Goal: Task Accomplishment & Management: Use online tool/utility

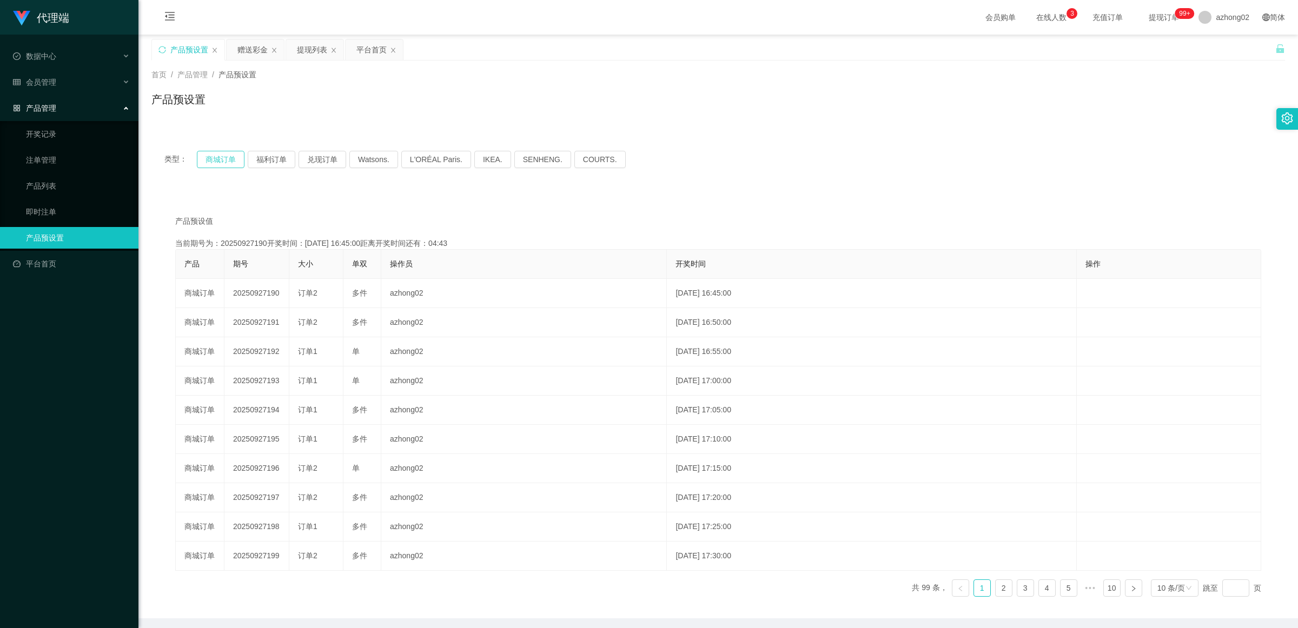
click at [223, 158] on button "商城订单" at bounding box center [221, 159] width 48 height 17
click at [223, 157] on button "商城订单" at bounding box center [221, 159] width 48 height 17
type button "k3wph"
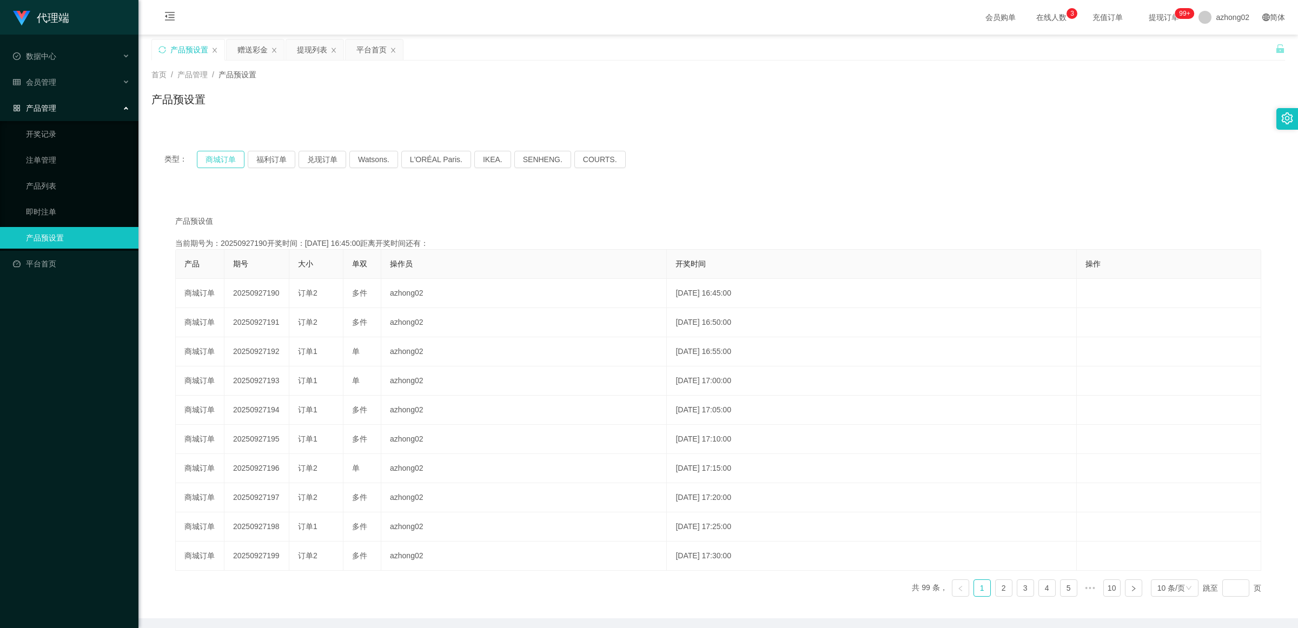
click at [222, 155] on button "商城订单" at bounding box center [221, 159] width 48 height 17
click at [642, 223] on div "产品预设值 添加期号" at bounding box center [718, 221] width 1086 height 11
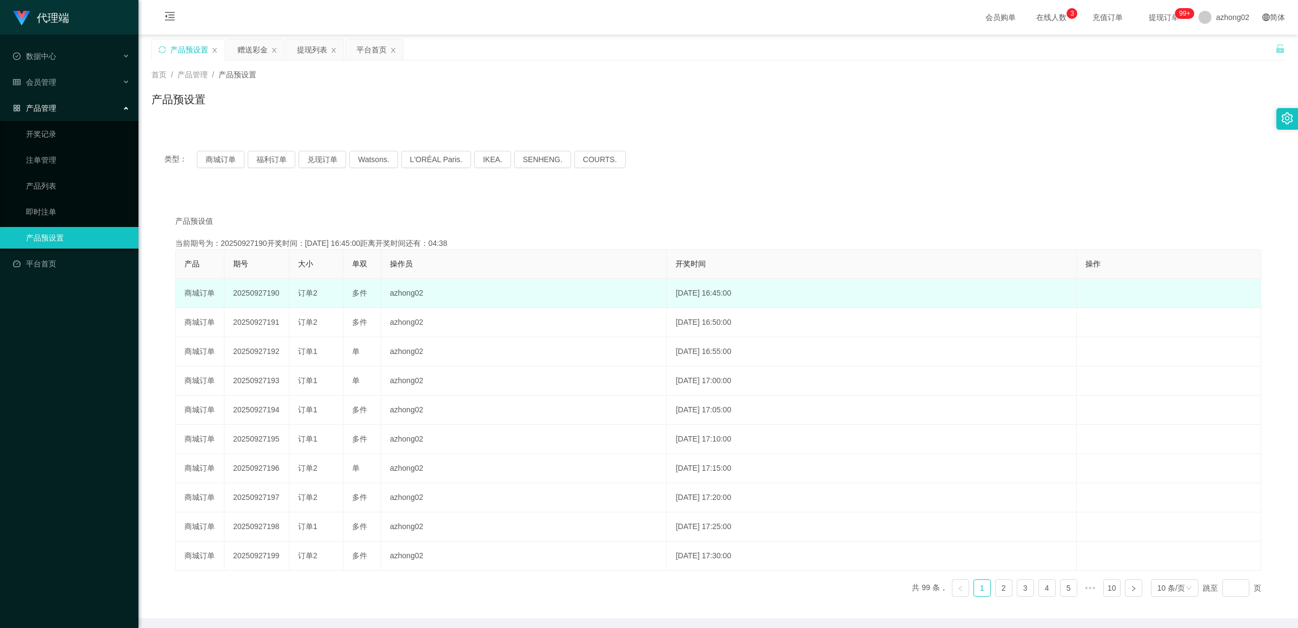
click at [248, 295] on td "20250927190" at bounding box center [256, 293] width 65 height 29
copy td "20250927190"
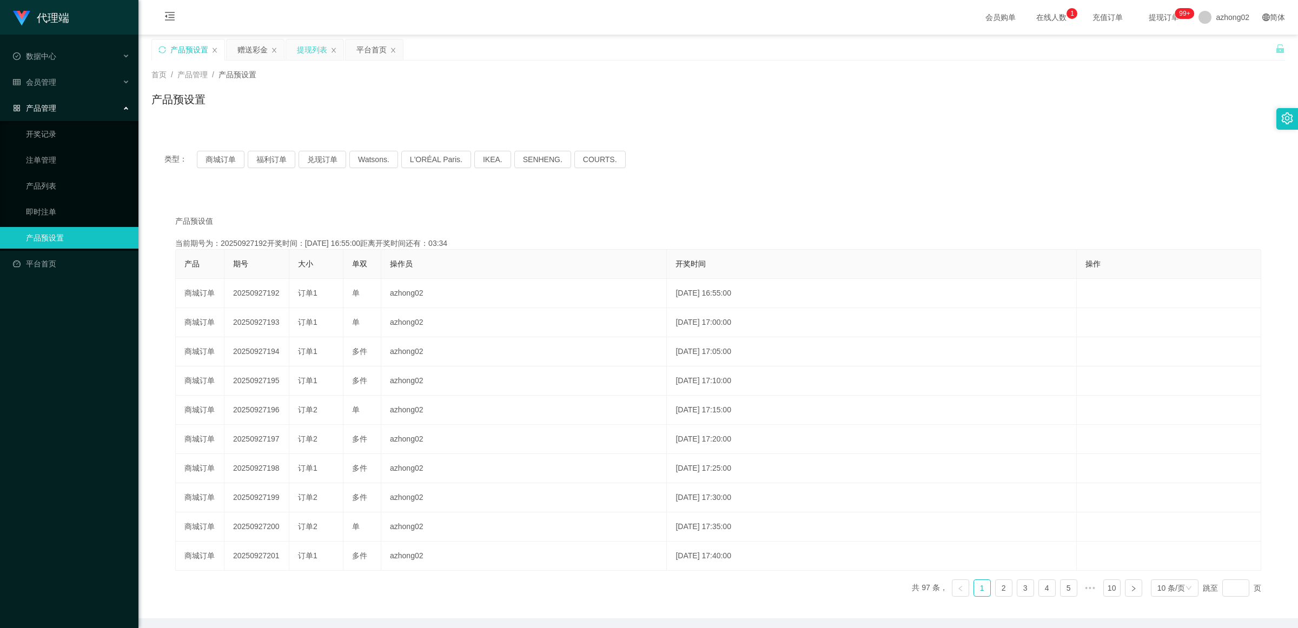
click at [314, 50] on div "提现列表" at bounding box center [312, 49] width 30 height 21
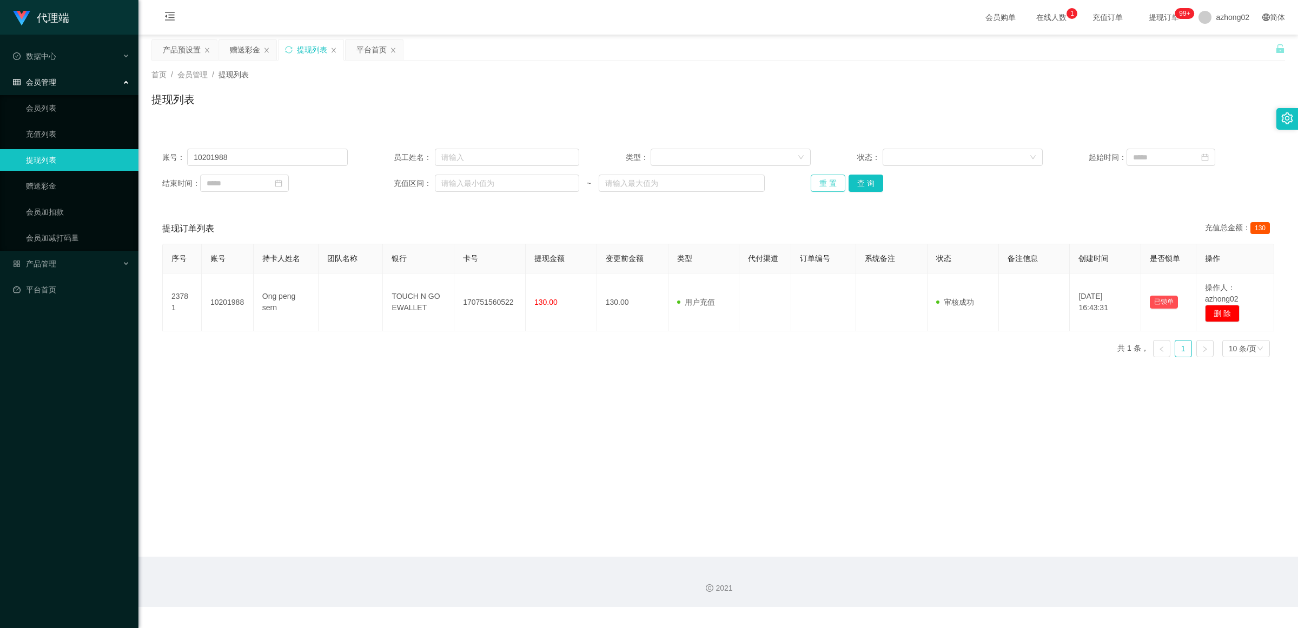
click at [831, 187] on button "重 置" at bounding box center [828, 183] width 35 height 17
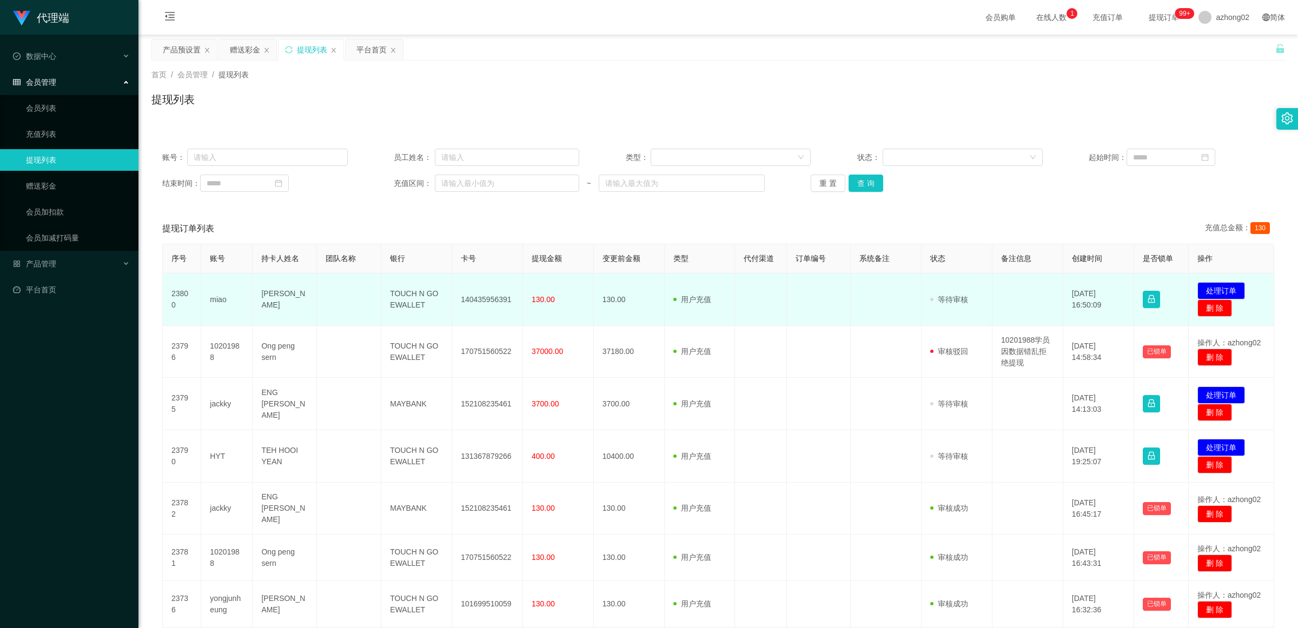
click at [423, 293] on td "TOUCH N GO EWALLET" at bounding box center [416, 300] width 71 height 52
copy td "GO"
click at [423, 293] on td "TOUCH N GO EWALLET" at bounding box center [416, 300] width 71 height 52
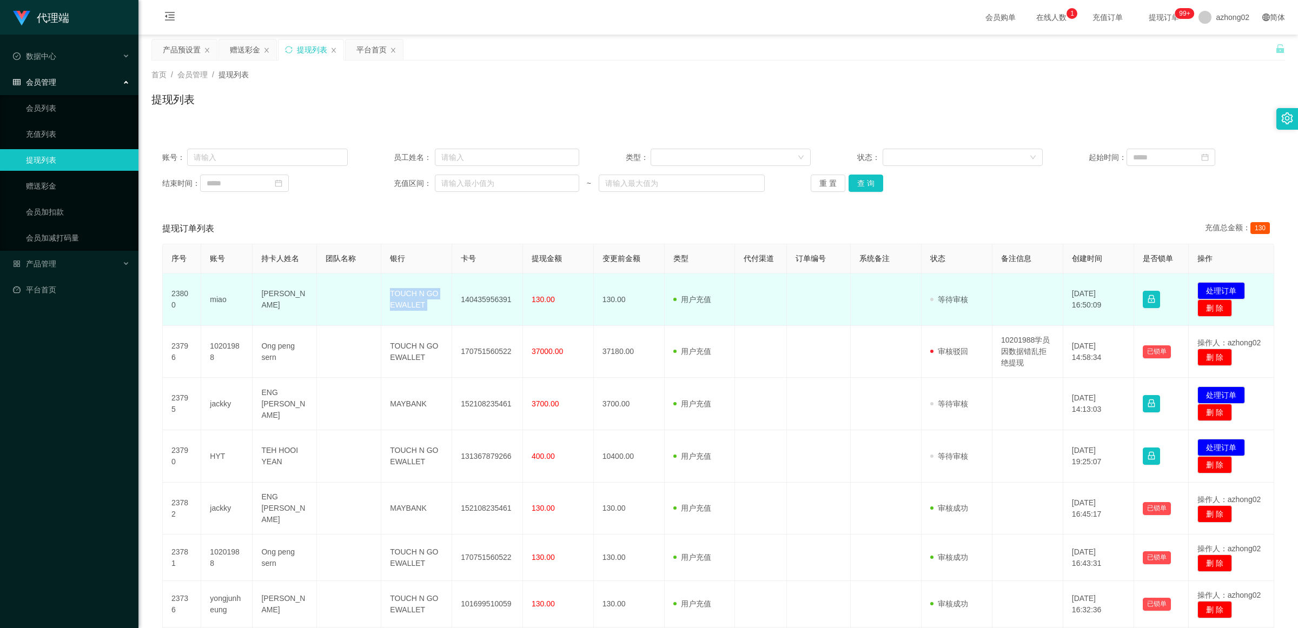
click at [423, 293] on td "TOUCH N GO EWALLET" at bounding box center [416, 300] width 71 height 52
click at [491, 300] on td "140435956391" at bounding box center [487, 300] width 71 height 52
copy td "140435956391"
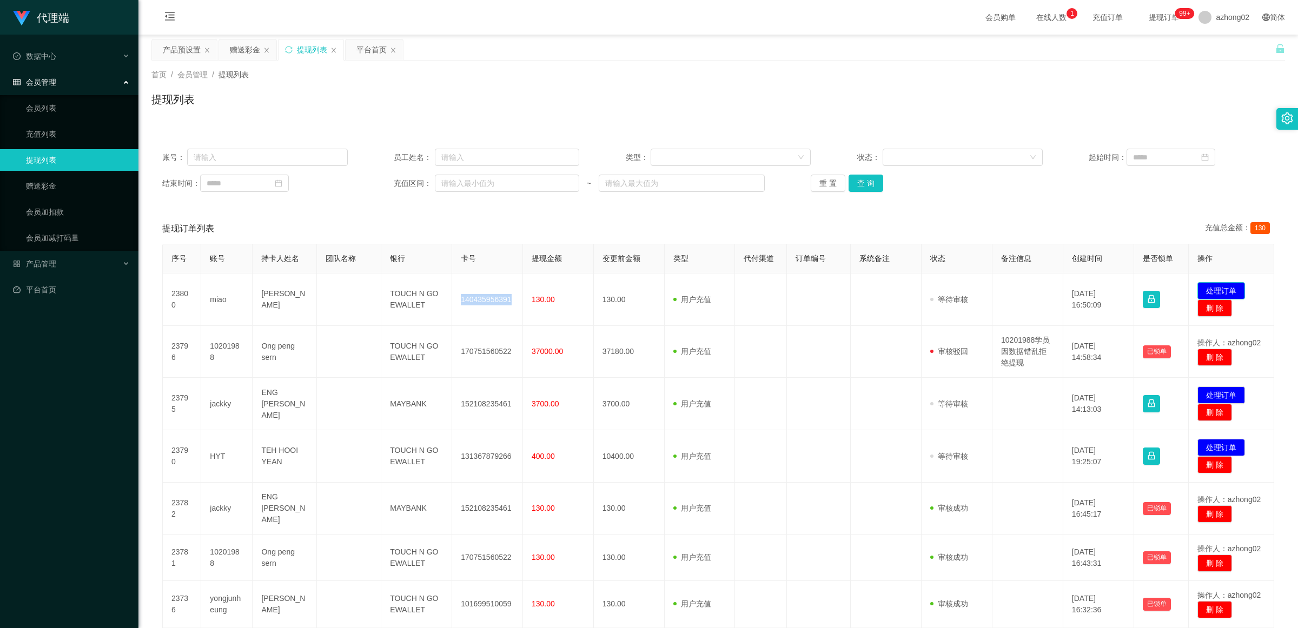
click at [1214, 285] on button "处理订单" at bounding box center [1221, 290] width 48 height 17
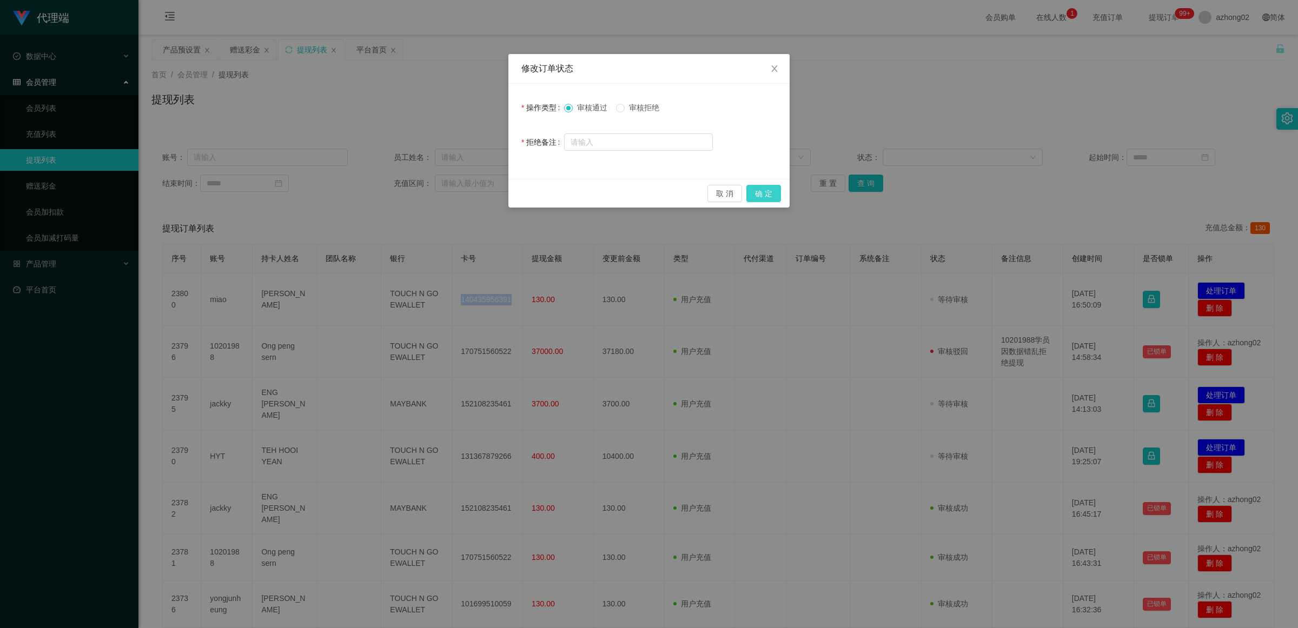
click at [767, 197] on button "确 定" at bounding box center [763, 193] width 35 height 17
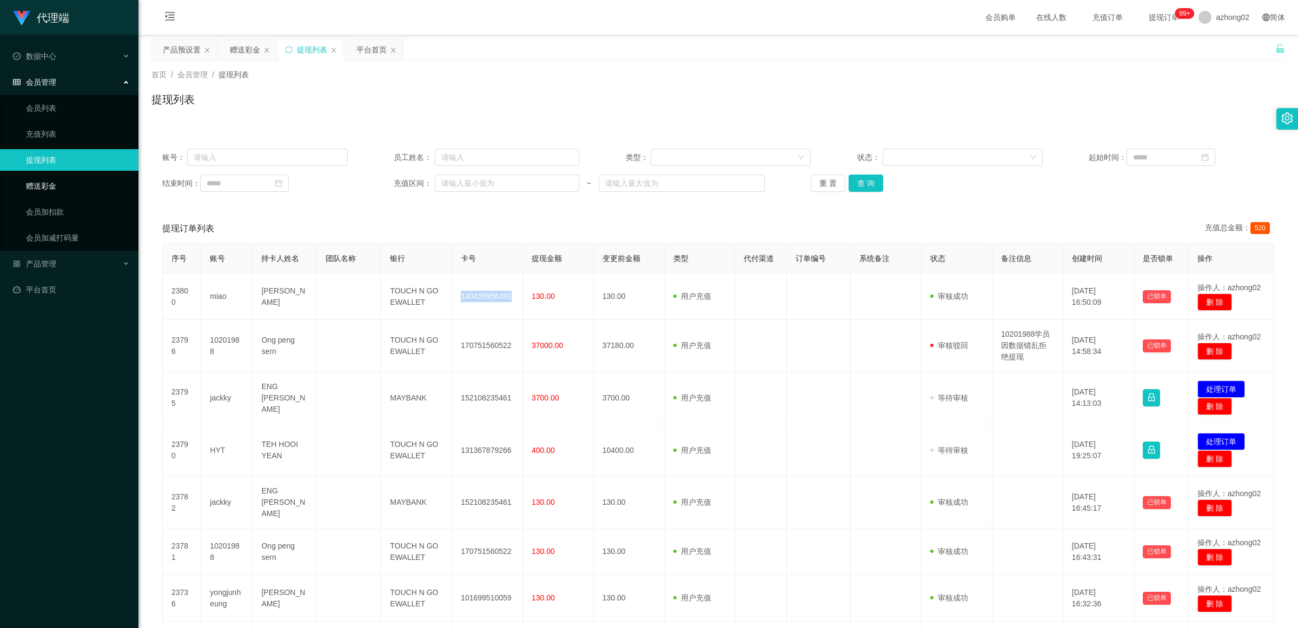
click at [98, 184] on link "赠送彩金" at bounding box center [78, 186] width 104 height 22
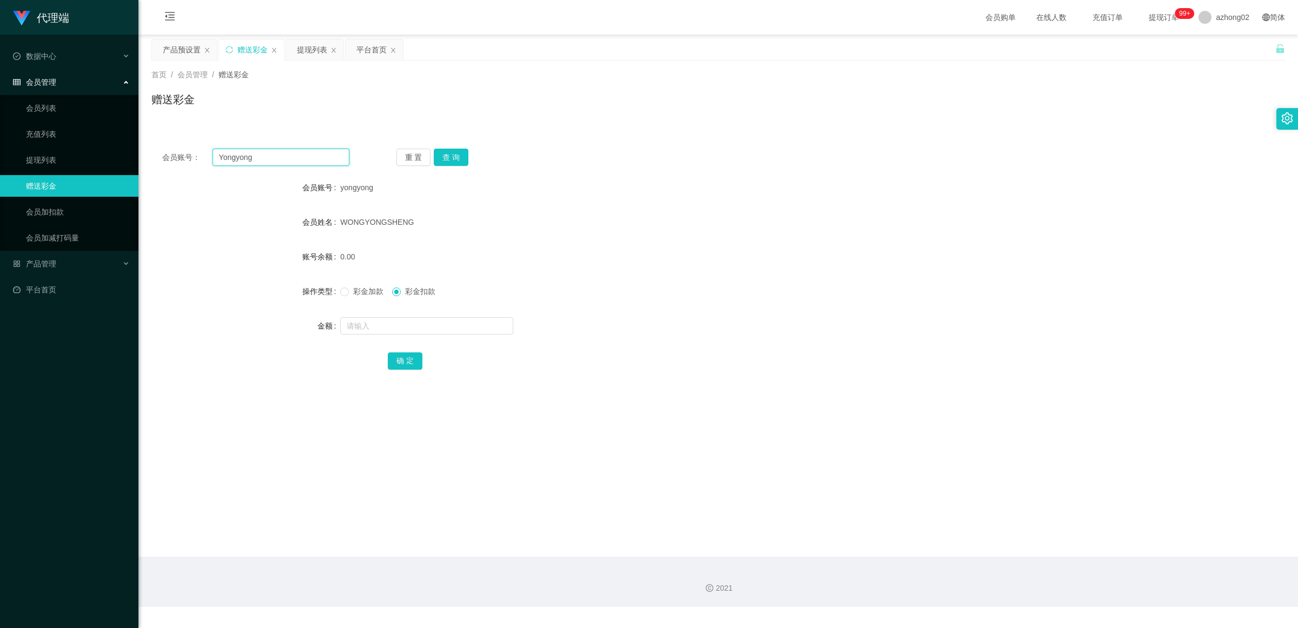
click at [254, 153] on input "Yongyong" at bounding box center [281, 157] width 137 height 17
paste input "miao"
type input "miao"
click at [449, 161] on button "查 询" at bounding box center [451, 157] width 35 height 17
